Goal: Check status: Check status

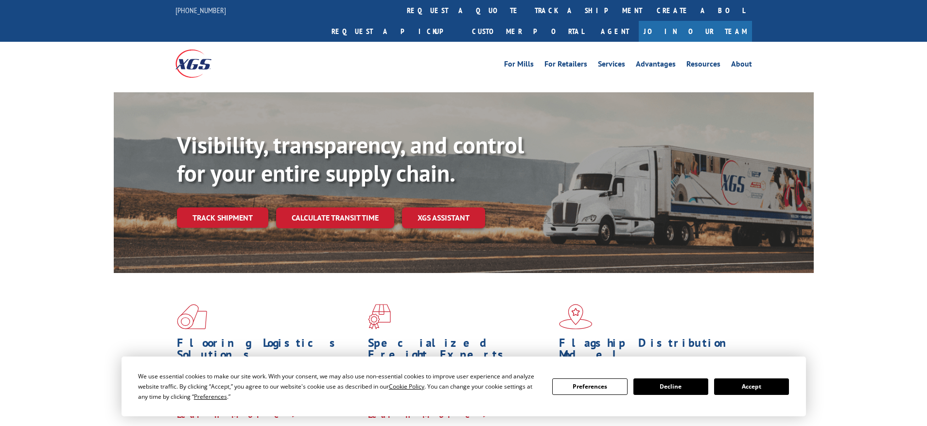
click at [222, 209] on div "Visibility, transparency, and control for your entire supply chain. Track shipm…" at bounding box center [495, 199] width 637 height 136
click at [222, 208] on link "Track shipment" at bounding box center [222, 218] width 91 height 20
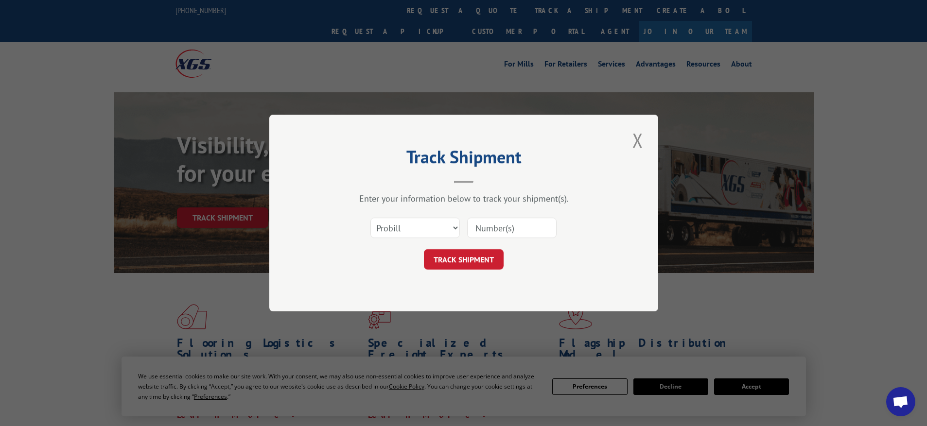
click at [493, 231] on input at bounding box center [511, 228] width 89 height 20
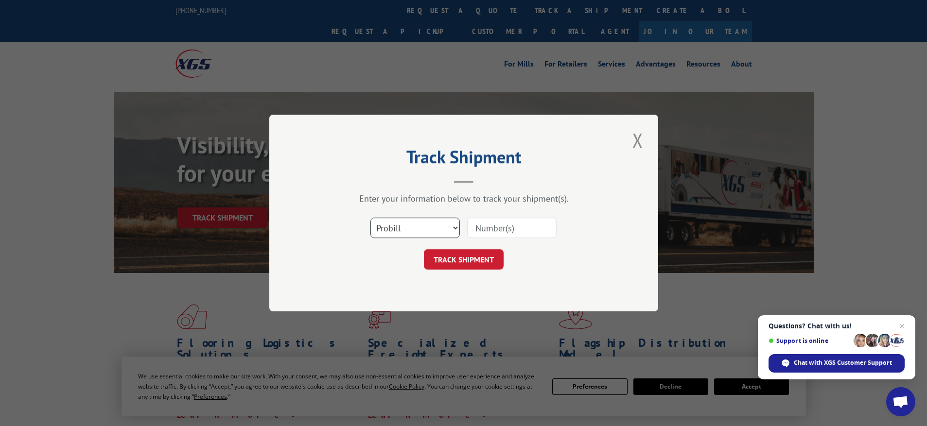
click at [431, 223] on select "Select category... Probill BOL PO" at bounding box center [414, 228] width 89 height 20
click at [370, 218] on select "Select category... Probill BOL PO" at bounding box center [414, 228] width 89 height 20
click at [510, 231] on input at bounding box center [511, 228] width 89 height 20
paste input "16754541"
type input "16754541"
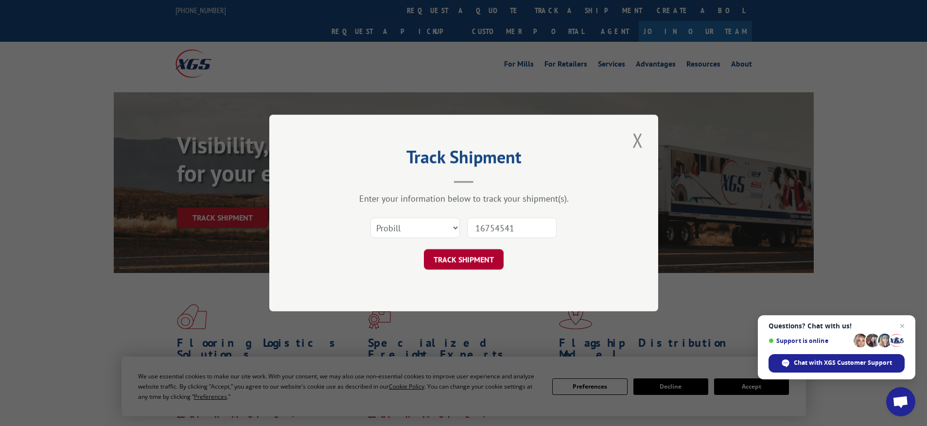
click at [498, 252] on button "TRACK SHIPMENT" at bounding box center [464, 259] width 80 height 20
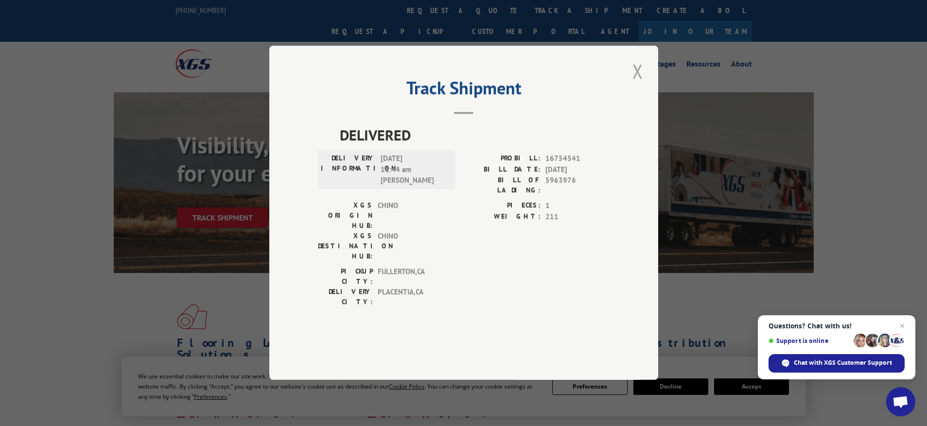
click at [636, 85] on button "Close modal" at bounding box center [638, 71] width 17 height 27
